Goal: Feedback & Contribution: Leave review/rating

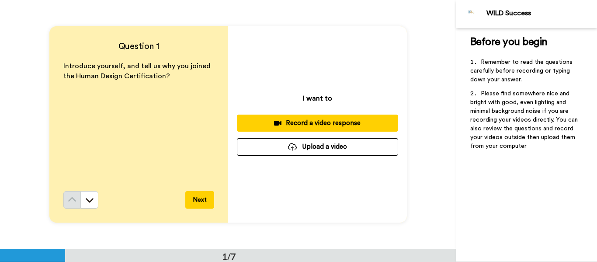
click at [304, 126] on div "Record a video response" at bounding box center [317, 122] width 147 height 9
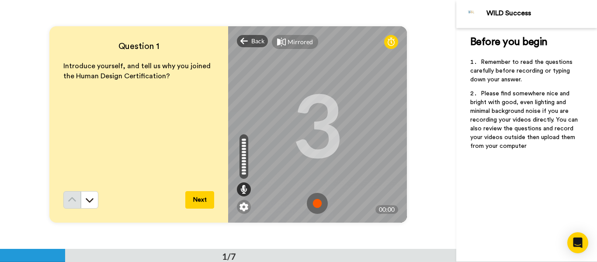
click at [317, 204] on img at bounding box center [317, 203] width 21 height 21
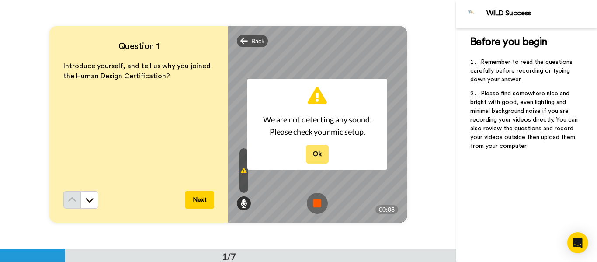
click at [315, 152] on button "Ok" at bounding box center [317, 154] width 23 height 19
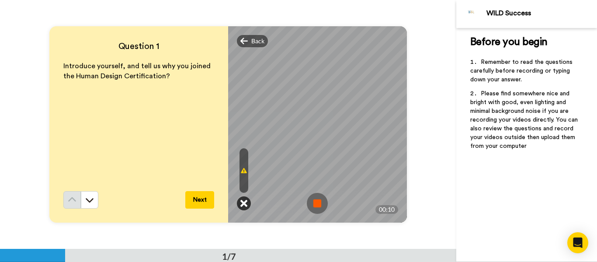
click at [240, 203] on icon at bounding box center [243, 203] width 7 height 9
click at [242, 41] on icon at bounding box center [243, 41] width 7 height 7
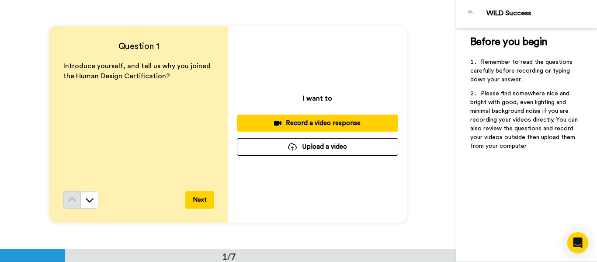
click at [274, 120] on icon at bounding box center [277, 123] width 7 height 7
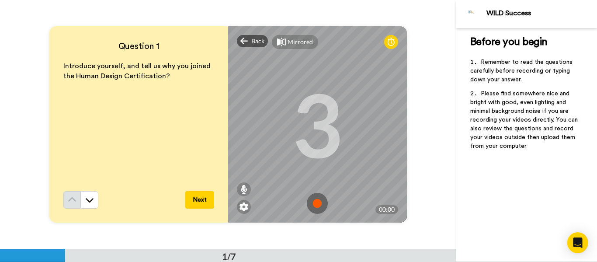
click at [313, 203] on img at bounding box center [317, 203] width 21 height 21
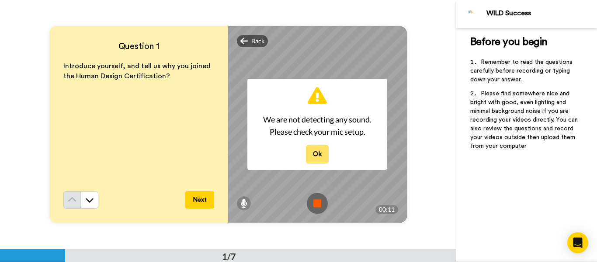
click at [307, 157] on button "Ok" at bounding box center [317, 154] width 23 height 19
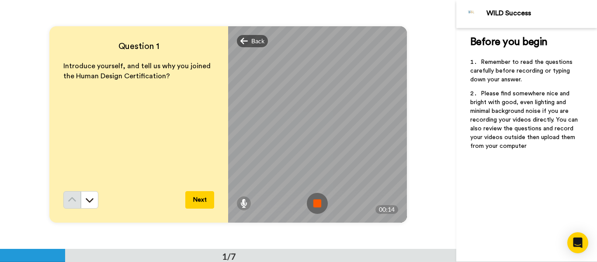
click at [317, 202] on img at bounding box center [317, 203] width 21 height 21
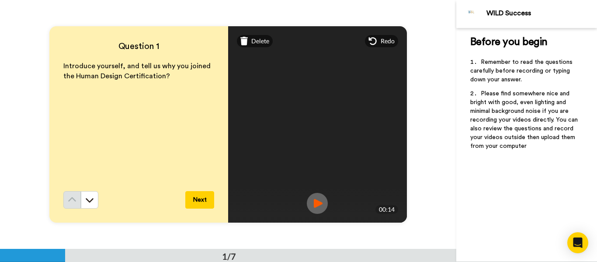
click at [313, 205] on img at bounding box center [317, 203] width 21 height 21
click at [247, 41] on div "Delete" at bounding box center [255, 41] width 36 height 12
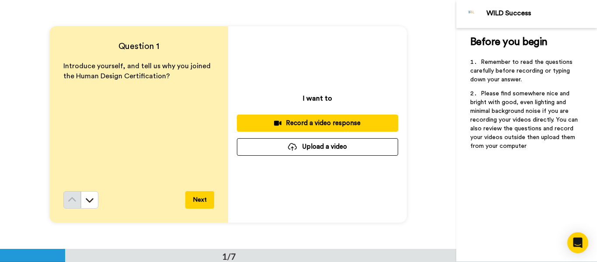
click at [297, 126] on div "Record a video response" at bounding box center [317, 122] width 147 height 9
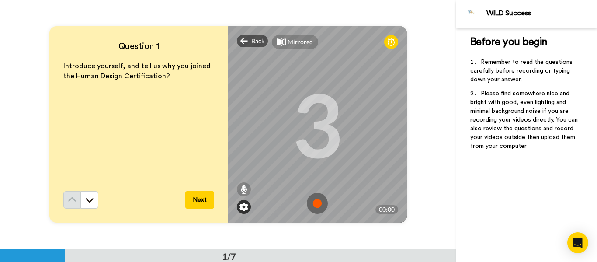
click at [241, 210] on img at bounding box center [243, 206] width 9 height 9
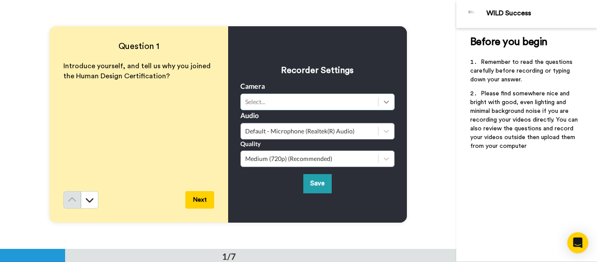
click at [384, 105] on icon at bounding box center [386, 101] width 9 height 9
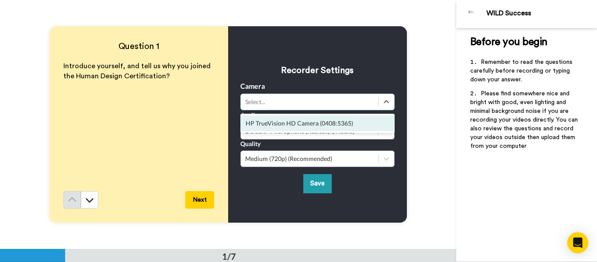
click at [334, 119] on div "HP TrueVision HD Camera (0408:5365)" at bounding box center [317, 123] width 154 height 16
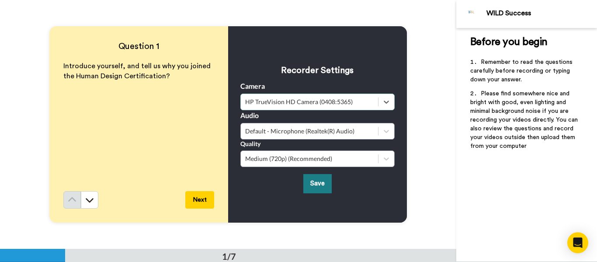
click at [320, 183] on button "Save" at bounding box center [317, 183] width 28 height 19
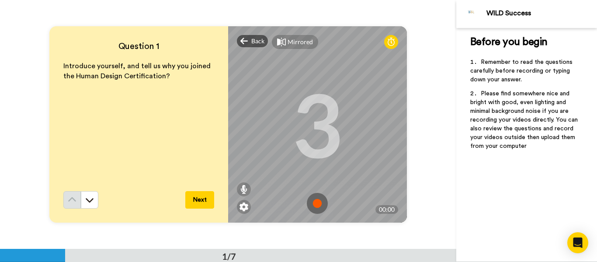
click at [315, 205] on img at bounding box center [317, 203] width 21 height 21
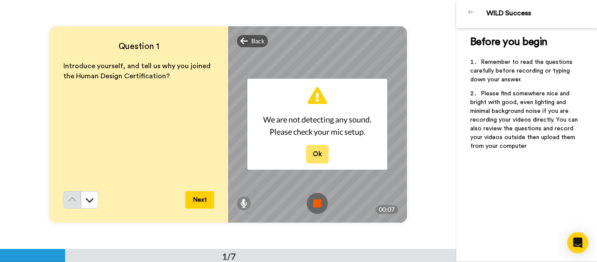
click at [321, 155] on button "Ok" at bounding box center [317, 154] width 23 height 19
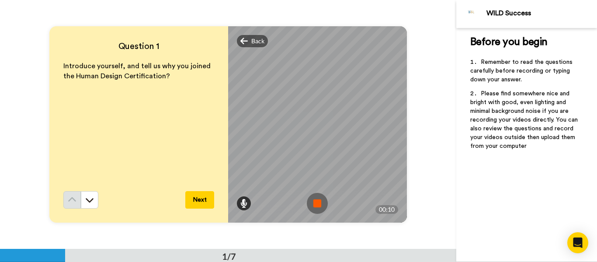
click at [241, 203] on icon at bounding box center [243, 203] width 7 height 9
click at [241, 169] on icon at bounding box center [244, 170] width 6 height 7
click at [315, 205] on img at bounding box center [317, 203] width 21 height 21
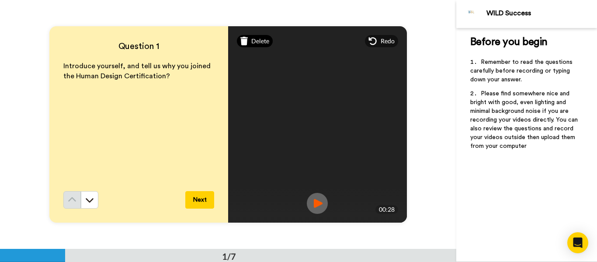
click at [255, 40] on span "Delete" at bounding box center [260, 41] width 18 height 9
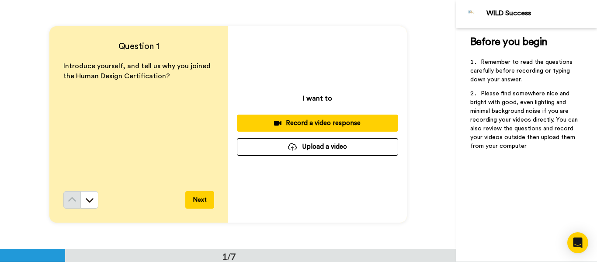
click at [371, 247] on div "Question 1 Introduce yourself, and tell us why you joined the Human Design Cert…" at bounding box center [228, 124] width 456 height 249
click at [304, 147] on button "Upload a video" at bounding box center [317, 146] width 161 height 17
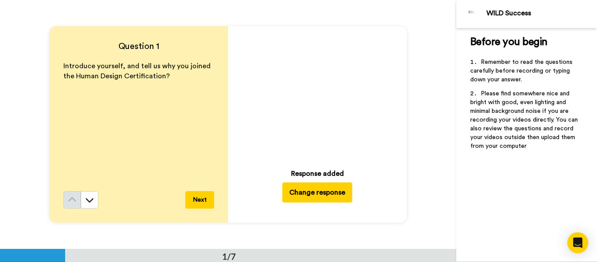
click at [314, 99] on icon at bounding box center [317, 94] width 23 height 23
click at [337, 197] on button "Change response" at bounding box center [317, 192] width 70 height 20
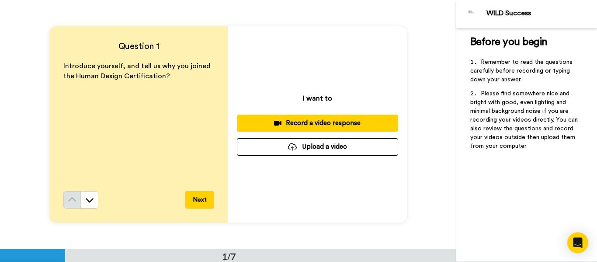
click at [321, 149] on button "Upload a video" at bounding box center [317, 146] width 161 height 17
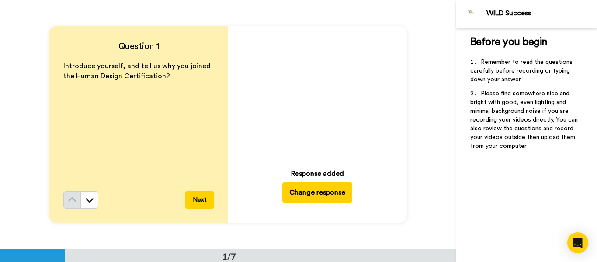
click at [201, 200] on button "Next" at bounding box center [199, 199] width 29 height 17
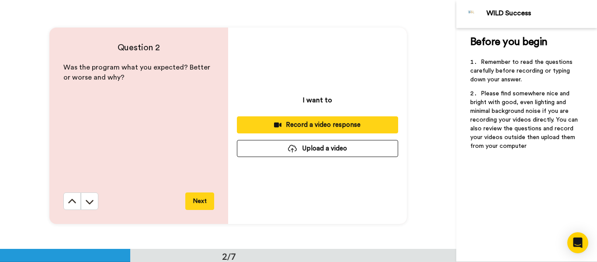
scroll to position [249, 0]
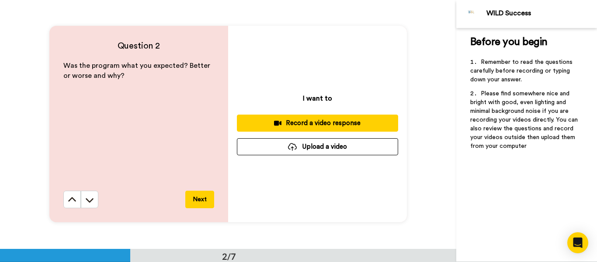
click at [352, 119] on div "Record a video response" at bounding box center [317, 122] width 147 height 9
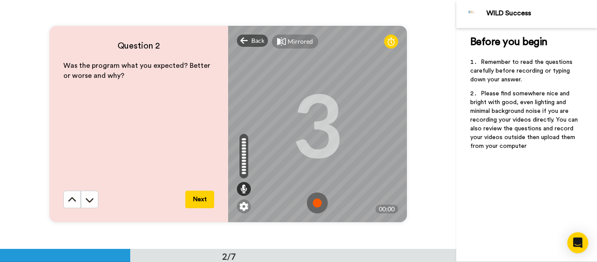
click at [313, 201] on img at bounding box center [317, 202] width 21 height 21
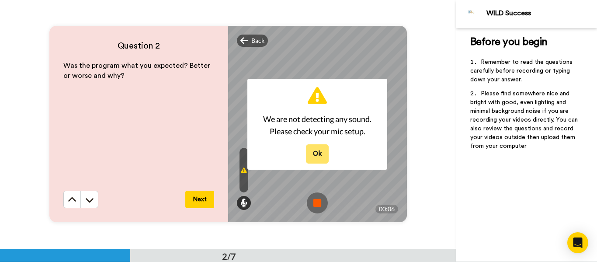
click at [309, 152] on button "Ok" at bounding box center [317, 153] width 23 height 19
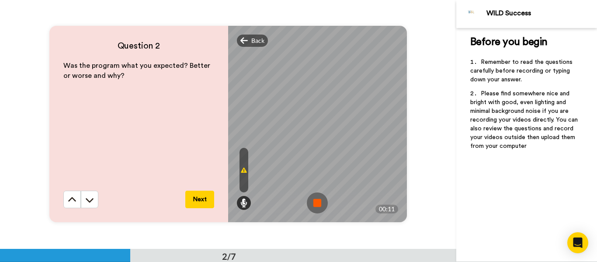
click at [314, 200] on img at bounding box center [317, 202] width 21 height 21
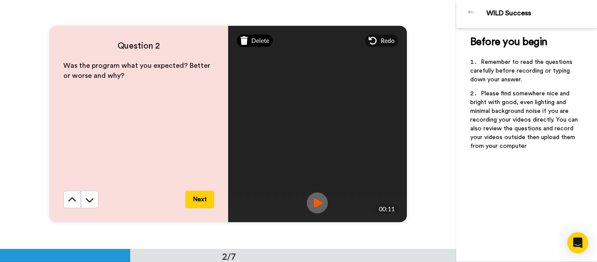
click at [251, 38] on span "Delete" at bounding box center [260, 40] width 18 height 9
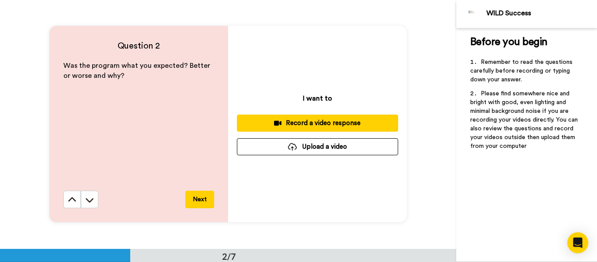
click at [289, 142] on button "Upload a video" at bounding box center [317, 146] width 161 height 17
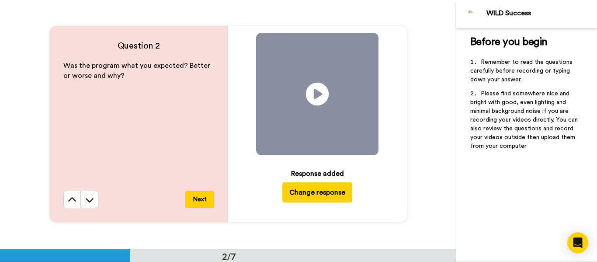
click at [317, 93] on icon "Play/Pause" at bounding box center [317, 93] width 23 height 41
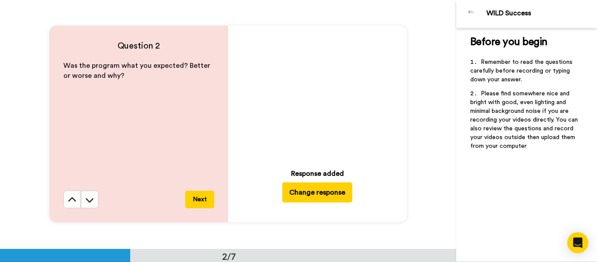
click at [316, 193] on button "Change response" at bounding box center [317, 192] width 70 height 20
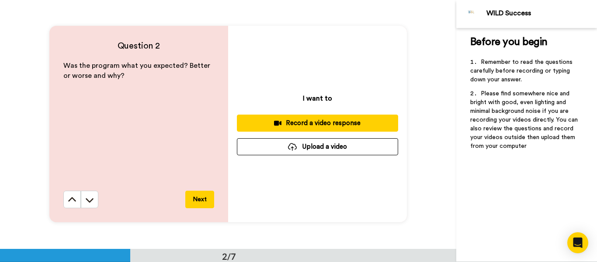
click at [300, 149] on button "Upload a video" at bounding box center [317, 146] width 161 height 17
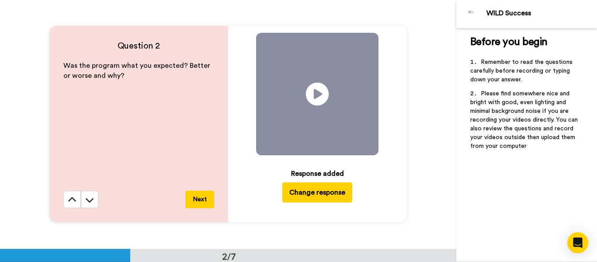
click at [313, 92] on icon "Play/Pause" at bounding box center [317, 93] width 23 height 41
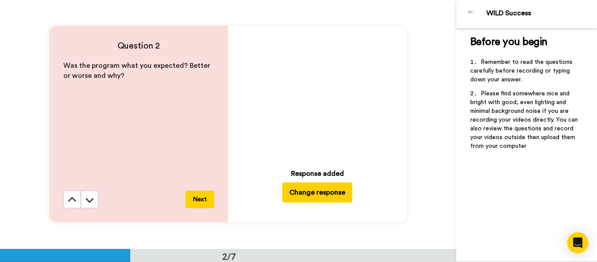
click at [205, 201] on button "Next" at bounding box center [199, 198] width 29 height 17
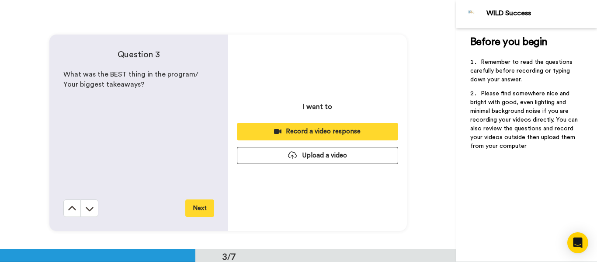
scroll to position [497, 0]
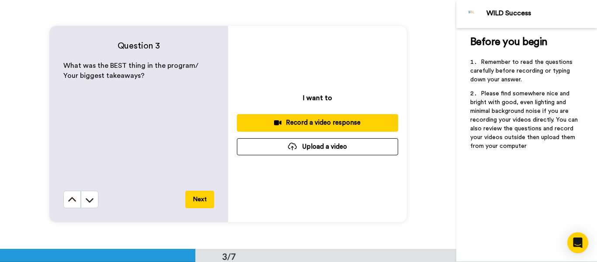
click at [69, 204] on icon at bounding box center [72, 199] width 9 height 9
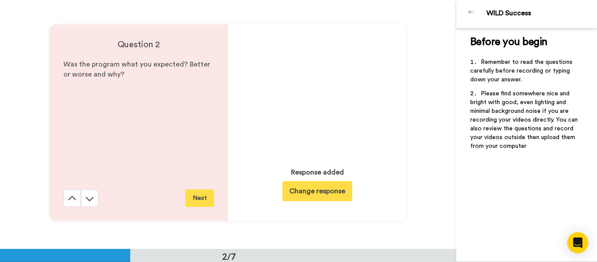
scroll to position [249, 0]
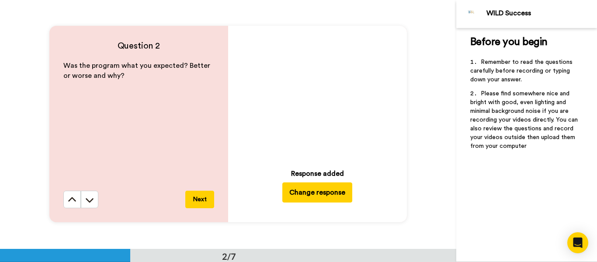
click at [312, 92] on icon "Play/Pause" at bounding box center [317, 93] width 23 height 41
click at [197, 201] on button "Next" at bounding box center [199, 198] width 29 height 17
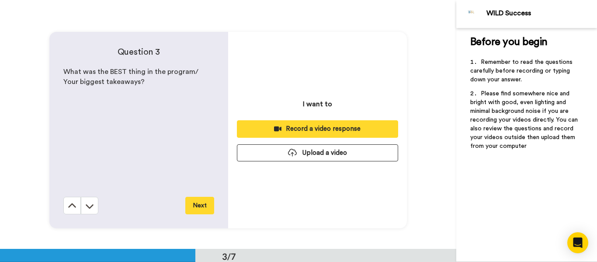
scroll to position [497, 0]
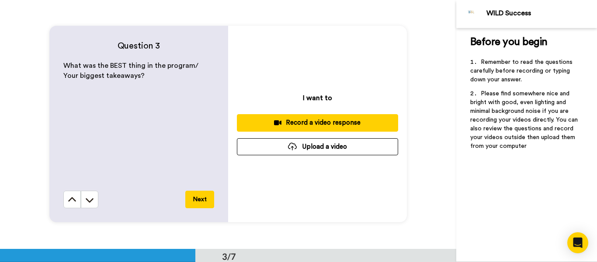
click at [313, 247] on div "Question 3 What was the BEST thing in the program/ Your biggest takeaways? Next…" at bounding box center [228, 124] width 456 height 249
click at [303, 149] on button "Upload a video" at bounding box center [317, 146] width 161 height 17
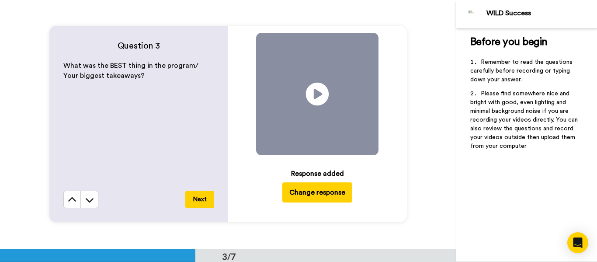
click at [316, 101] on icon at bounding box center [317, 94] width 23 height 23
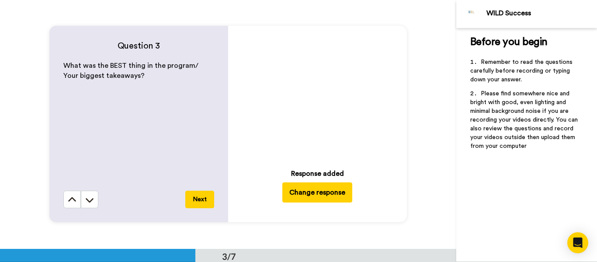
click at [316, 101] on icon at bounding box center [317, 94] width 23 height 23
click at [190, 200] on button "Next" at bounding box center [199, 198] width 29 height 17
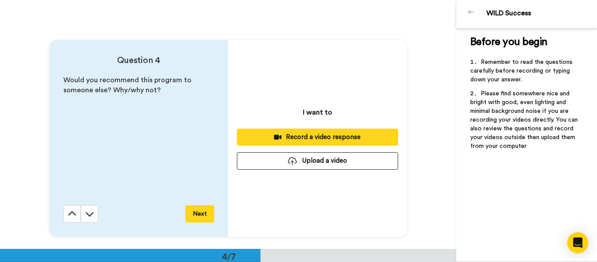
scroll to position [745, 0]
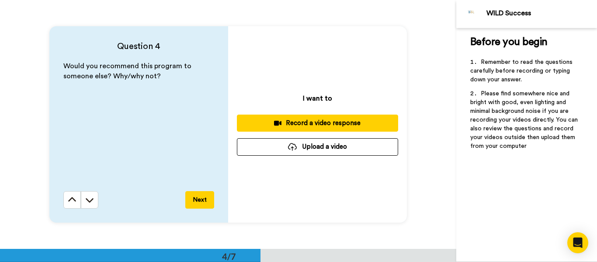
click at [354, 243] on div "Question 4 Would you recommend this program to someone else? Why/why not? Next …" at bounding box center [228, 124] width 456 height 249
click at [275, 143] on button "Upload a video" at bounding box center [317, 146] width 161 height 17
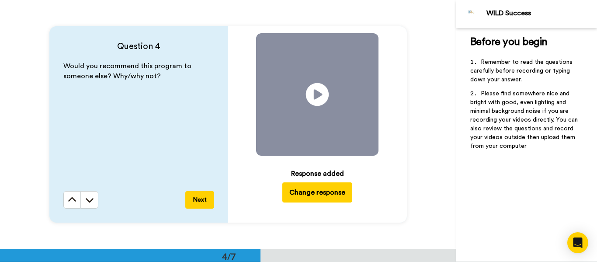
click at [319, 96] on icon at bounding box center [317, 94] width 23 height 23
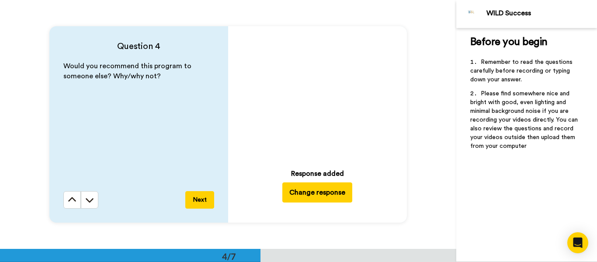
click at [324, 103] on icon "Play/Pause" at bounding box center [317, 93] width 23 height 41
click at [201, 207] on button "Next" at bounding box center [199, 199] width 29 height 17
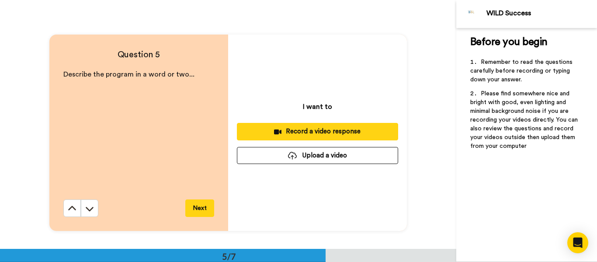
scroll to position [994, 0]
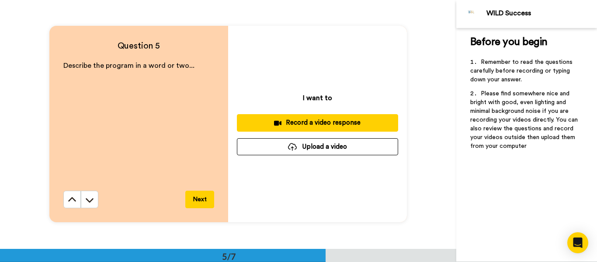
click at [429, 230] on div "Question 5 Describe the program in a word or two... Next I want to Record a vid…" at bounding box center [228, 124] width 456 height 249
click at [308, 149] on button "Upload a video" at bounding box center [317, 146] width 161 height 17
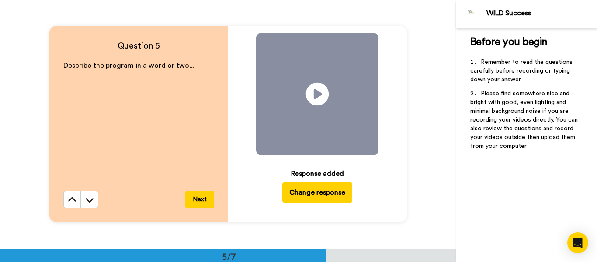
click at [317, 93] on icon "Play/Pause" at bounding box center [317, 93] width 23 height 41
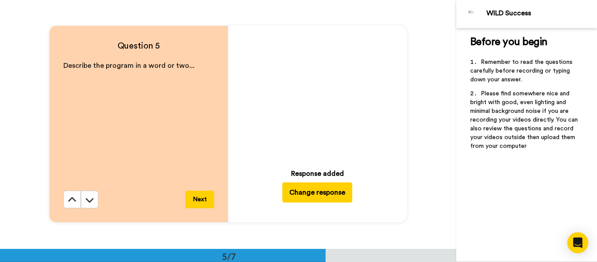
click at [327, 86] on video at bounding box center [317, 94] width 122 height 122
click at [191, 199] on button "Next" at bounding box center [199, 198] width 29 height 17
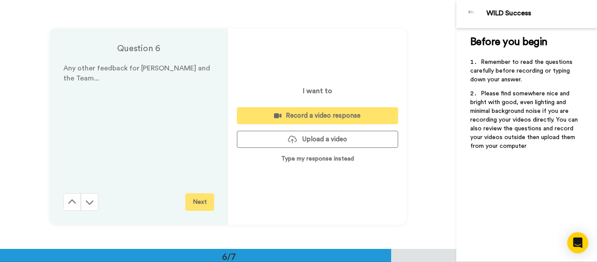
scroll to position [1242, 0]
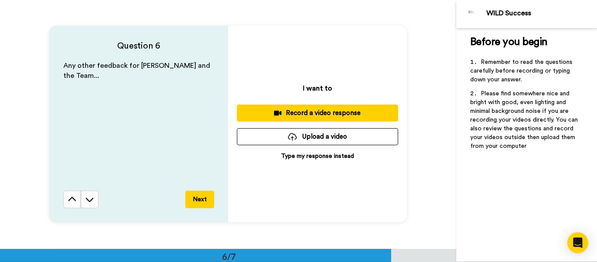
click at [434, 232] on div "Question 6 Any other feedback for [PERSON_NAME] and the Team... Next I want to …" at bounding box center [228, 124] width 456 height 249
click at [286, 136] on button "Upload a video" at bounding box center [317, 136] width 161 height 17
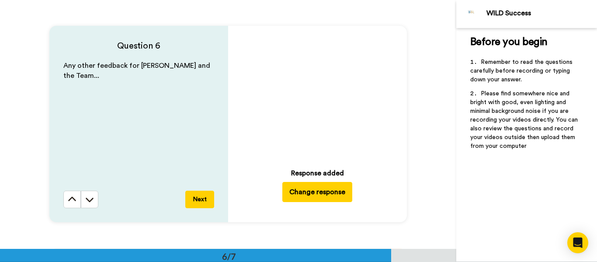
scroll to position [1155, 0]
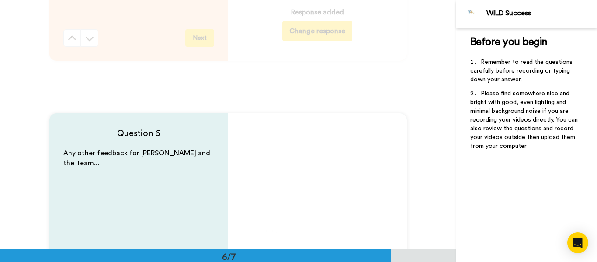
click at [323, 185] on icon at bounding box center [317, 181] width 23 height 23
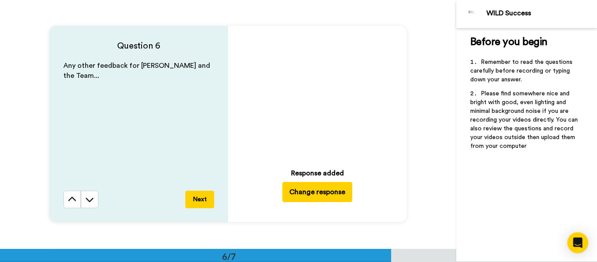
scroll to position [1286, 0]
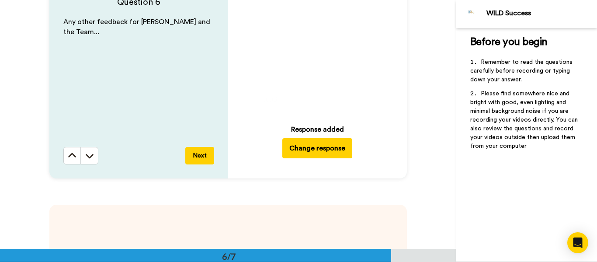
click at [316, 62] on icon at bounding box center [317, 50] width 23 height 23
click at [202, 154] on button "Next" at bounding box center [199, 155] width 29 height 17
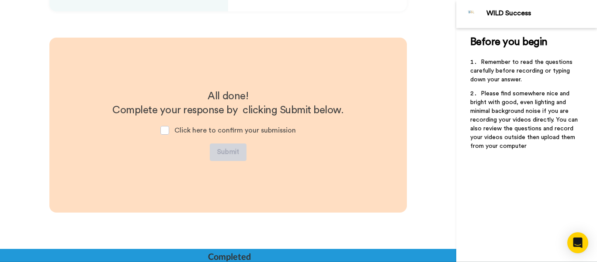
scroll to position [1454, 0]
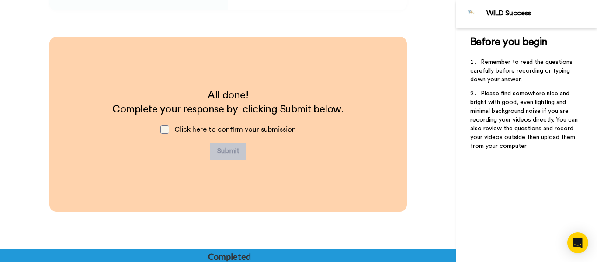
click at [166, 128] on span at bounding box center [164, 129] width 9 height 9
click at [227, 152] on button "Submit" at bounding box center [228, 150] width 37 height 17
